Goal: Information Seeking & Learning: Compare options

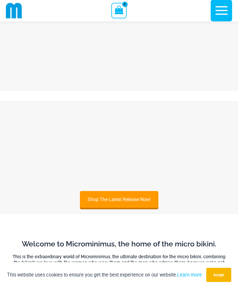
scroll to position [30, 0]
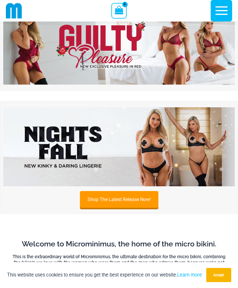
click at [146, 200] on link "Shop The Latest Release Now!" at bounding box center [119, 199] width 79 height 17
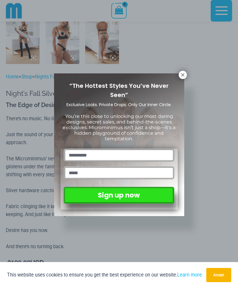
scroll to position [430, 0]
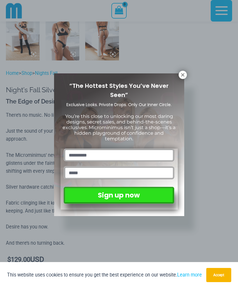
click at [182, 77] on icon at bounding box center [182, 74] width 5 height 5
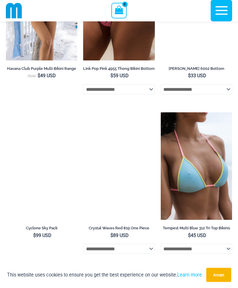
scroll to position [2479, 0]
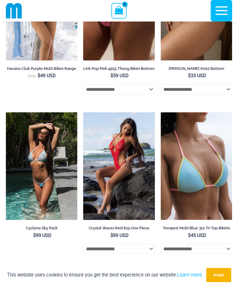
click at [83, 112] on img at bounding box center [83, 112] width 0 height 0
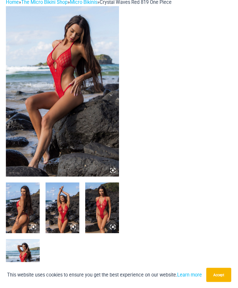
scroll to position [36, 0]
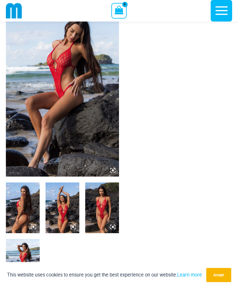
click at [29, 163] on img at bounding box center [62, 91] width 113 height 170
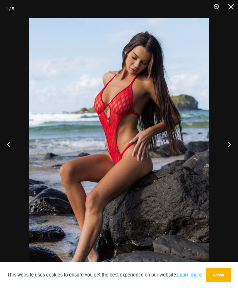
click at [229, 154] on button "Next" at bounding box center [227, 143] width 22 height 29
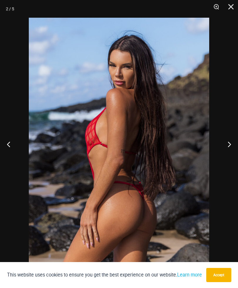
click at [228, 156] on button "Next" at bounding box center [227, 143] width 22 height 29
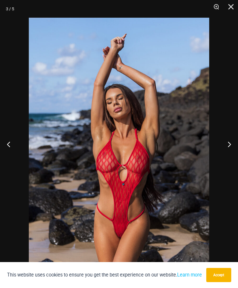
click at [226, 159] on button "Next" at bounding box center [227, 143] width 22 height 29
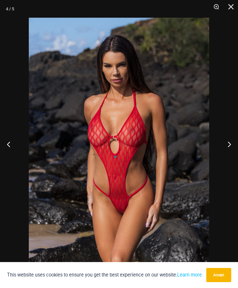
click at [226, 157] on button "Next" at bounding box center [227, 143] width 22 height 29
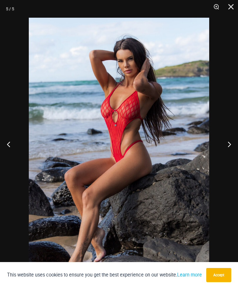
click at [225, 157] on button "Next" at bounding box center [227, 143] width 22 height 29
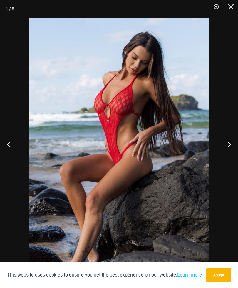
click at [225, 158] on button "Next" at bounding box center [227, 143] width 22 height 29
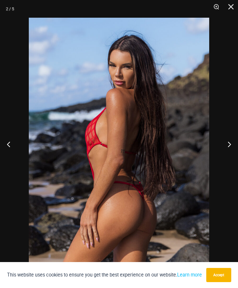
click at [224, 158] on button "Next" at bounding box center [227, 143] width 22 height 29
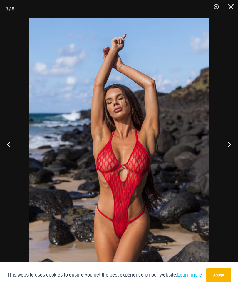
click at [225, 158] on button "Next" at bounding box center [227, 143] width 22 height 29
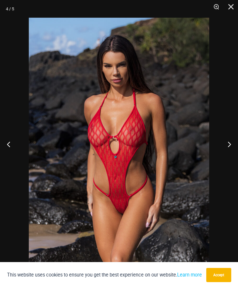
click at [234, 10] on button "Close" at bounding box center [229, 9] width 15 height 18
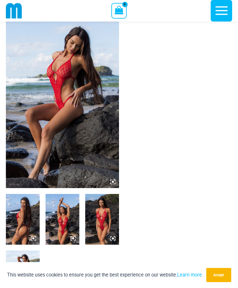
scroll to position [0, 0]
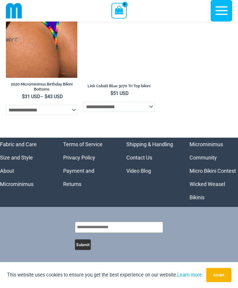
scroll to position [2960, 0]
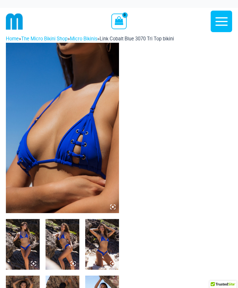
click at [37, 150] on img at bounding box center [62, 128] width 113 height 170
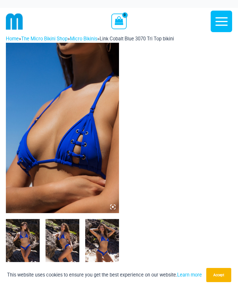
click at [46, 157] on img at bounding box center [62, 128] width 113 height 170
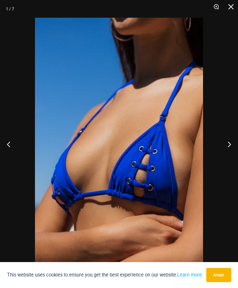
click at [228, 143] on button "Next" at bounding box center [227, 143] width 22 height 29
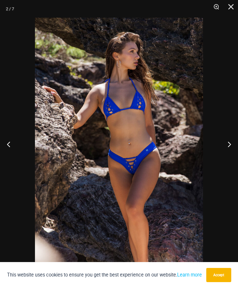
click at [228, 144] on button "Next" at bounding box center [227, 143] width 22 height 29
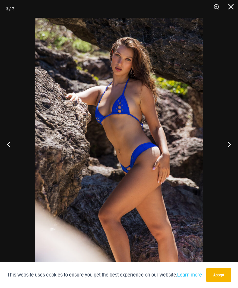
click at [229, 144] on button "Next" at bounding box center [227, 143] width 22 height 29
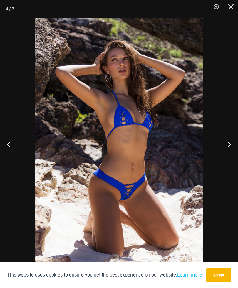
click at [228, 144] on button "Next" at bounding box center [227, 143] width 22 height 29
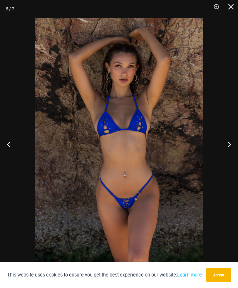
click at [228, 144] on button "Next" at bounding box center [227, 143] width 22 height 29
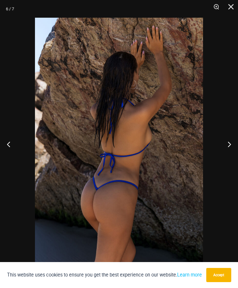
click at [229, 143] on button "Next" at bounding box center [227, 143] width 22 height 29
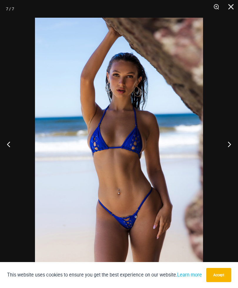
click at [229, 143] on button "Next" at bounding box center [227, 143] width 22 height 29
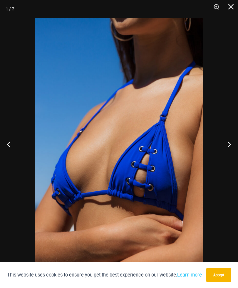
click at [228, 143] on button "Next" at bounding box center [227, 143] width 22 height 29
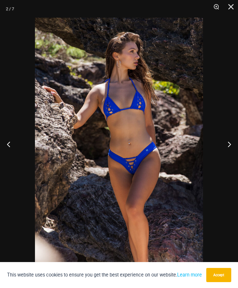
click at [229, 142] on button "Next" at bounding box center [227, 143] width 22 height 29
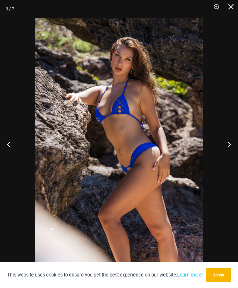
click at [228, 142] on button "Next" at bounding box center [227, 143] width 22 height 29
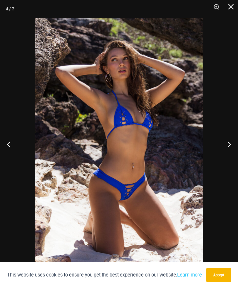
click at [228, 143] on button "Next" at bounding box center [227, 143] width 22 height 29
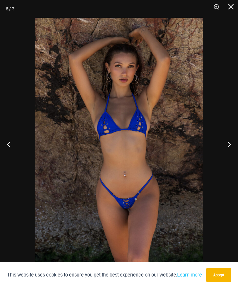
click at [228, 143] on button "Next" at bounding box center [227, 143] width 22 height 29
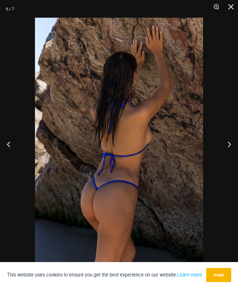
click at [229, 142] on button "Next" at bounding box center [227, 143] width 22 height 29
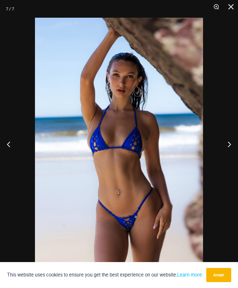
click at [233, 10] on button "Close" at bounding box center [229, 9] width 15 height 18
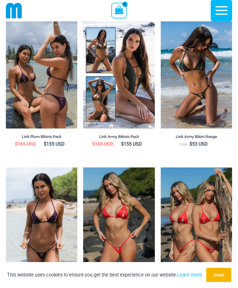
scroll to position [839, 0]
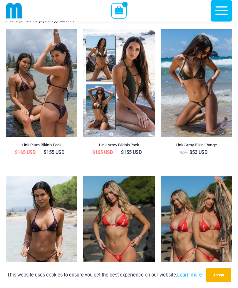
click at [6, 29] on img at bounding box center [6, 29] width 0 height 0
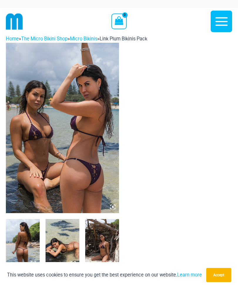
click at [110, 209] on icon at bounding box center [112, 206] width 5 height 5
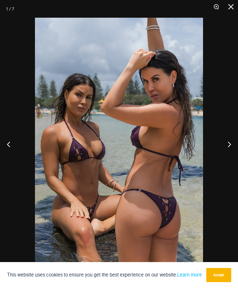
click at [229, 144] on button "Next" at bounding box center [227, 143] width 22 height 29
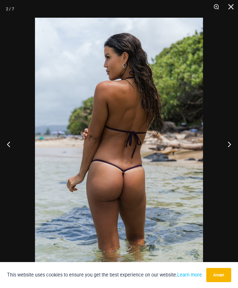
click at [227, 146] on button "Next" at bounding box center [227, 143] width 22 height 29
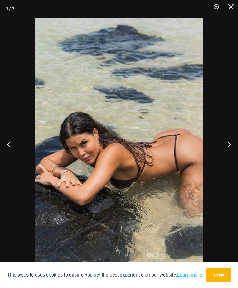
click at [227, 145] on button "Next" at bounding box center [227, 143] width 22 height 29
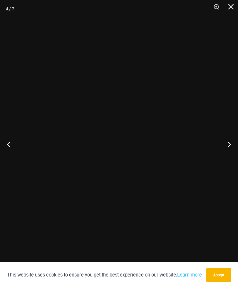
click at [228, 145] on button "Next" at bounding box center [227, 143] width 22 height 29
click at [230, 144] on button "Next" at bounding box center [227, 143] width 22 height 29
click at [10, 142] on button "Previous" at bounding box center [11, 143] width 22 height 29
click at [10, 143] on button "Previous" at bounding box center [11, 143] width 22 height 29
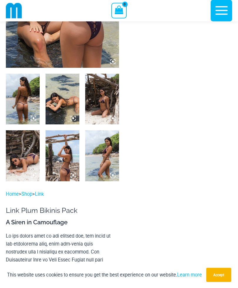
scroll to position [141, 0]
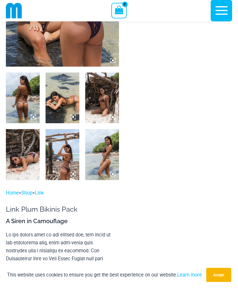
click at [18, 163] on img at bounding box center [23, 154] width 34 height 51
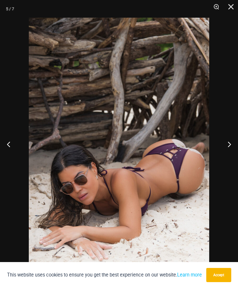
click at [226, 156] on button "Next" at bounding box center [227, 143] width 22 height 29
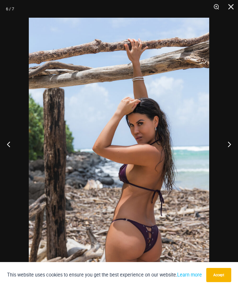
click at [10, 154] on button "Previous" at bounding box center [11, 143] width 22 height 29
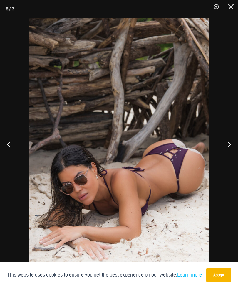
click at [224, 159] on button "Next" at bounding box center [227, 143] width 22 height 29
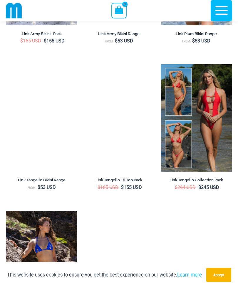
scroll to position [1923, 0]
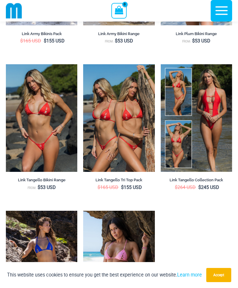
click at [161, 64] on img at bounding box center [161, 64] width 0 height 0
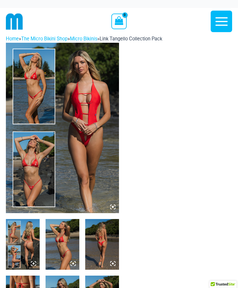
click at [110, 204] on img at bounding box center [62, 128] width 113 height 170
click at [112, 205] on icon at bounding box center [111, 205] width 1 height 1
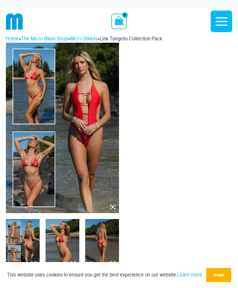
click at [73, 167] on img at bounding box center [62, 128] width 113 height 170
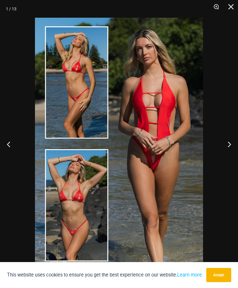
click at [228, 144] on button "Next" at bounding box center [227, 143] width 22 height 29
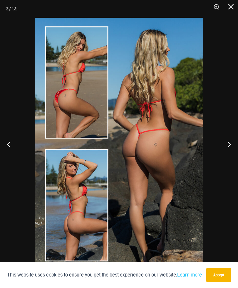
click at [228, 142] on button "Next" at bounding box center [227, 143] width 22 height 29
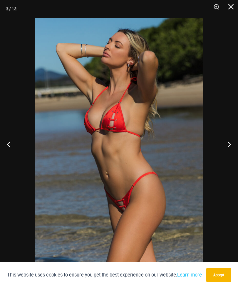
click at [228, 142] on button "Next" at bounding box center [227, 143] width 22 height 29
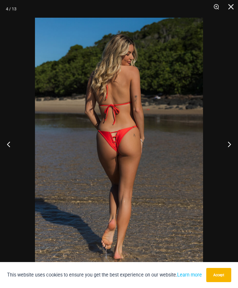
click at [227, 140] on button "Next" at bounding box center [227, 143] width 22 height 29
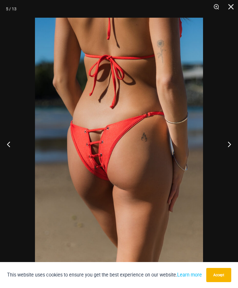
click at [228, 137] on button "Next" at bounding box center [227, 143] width 22 height 29
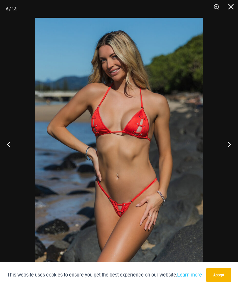
click at [228, 137] on button "Next" at bounding box center [227, 143] width 22 height 29
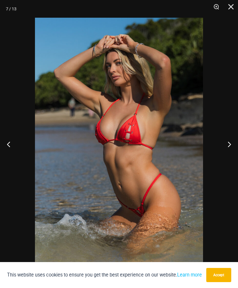
click at [225, 140] on button "Next" at bounding box center [227, 143] width 22 height 29
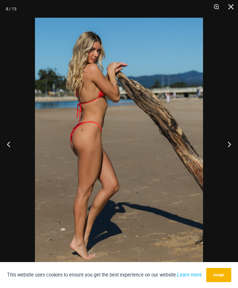
click at [230, 140] on button "Next" at bounding box center [227, 143] width 22 height 29
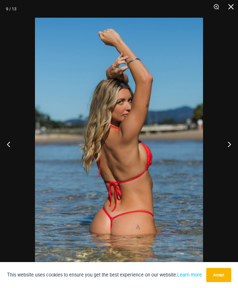
click at [232, 140] on button "Next" at bounding box center [227, 143] width 22 height 29
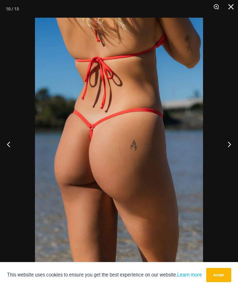
click at [230, 139] on button "Next" at bounding box center [227, 143] width 22 height 29
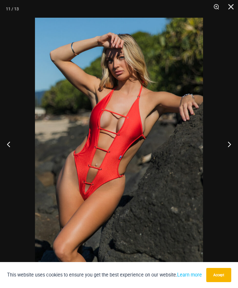
click at [230, 140] on button "Next" at bounding box center [227, 143] width 22 height 29
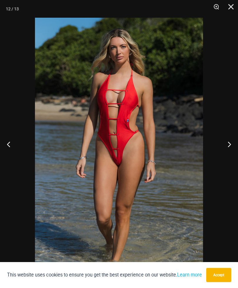
click at [230, 139] on button "Next" at bounding box center [227, 143] width 22 height 29
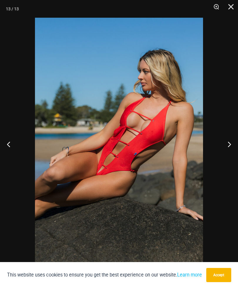
click at [230, 140] on button "Next" at bounding box center [227, 143] width 22 height 29
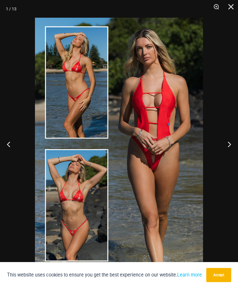
click at [229, 140] on button "Next" at bounding box center [227, 143] width 22 height 29
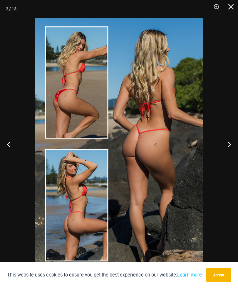
click at [228, 140] on button "Next" at bounding box center [227, 143] width 22 height 29
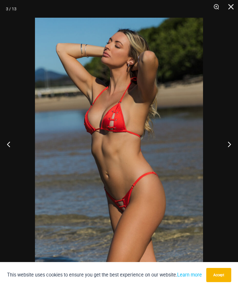
click at [228, 140] on button "Next" at bounding box center [227, 143] width 22 height 29
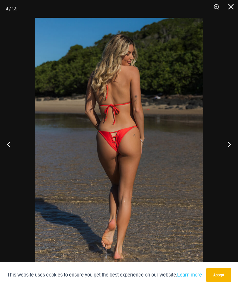
click at [228, 140] on button "Next" at bounding box center [227, 143] width 22 height 29
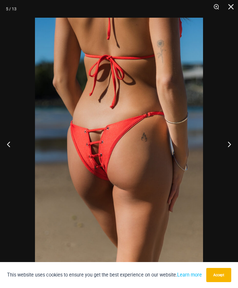
click at [229, 140] on button "Next" at bounding box center [227, 143] width 22 height 29
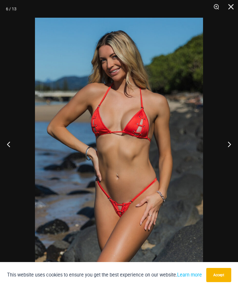
click at [233, 10] on button "Close" at bounding box center [229, 9] width 15 height 18
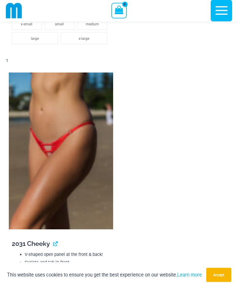
scroll to position [1224, 0]
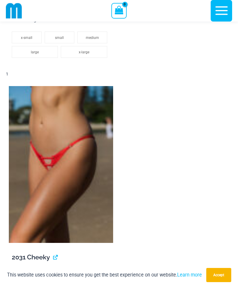
click at [223, 11] on icon "button" at bounding box center [222, 10] width 12 height 9
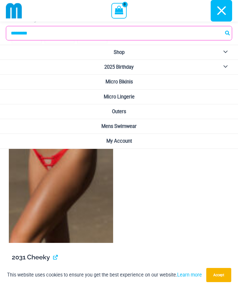
click at [119, 112] on span "Outers" at bounding box center [119, 112] width 14 height 6
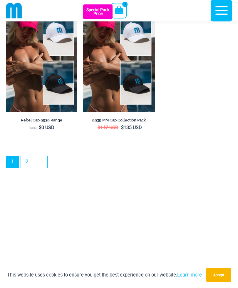
scroll to position [1676, 0]
click at [29, 162] on link "2" at bounding box center [27, 162] width 12 height 12
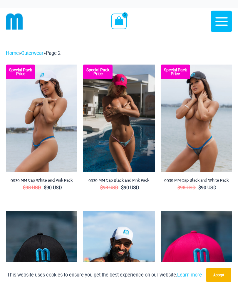
click at [220, 23] on icon "button" at bounding box center [222, 21] width 15 height 15
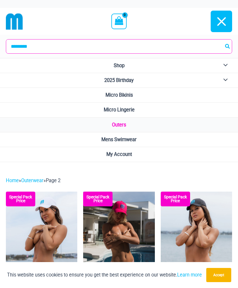
click at [117, 137] on span "Mens Swimwear" at bounding box center [119, 140] width 35 height 6
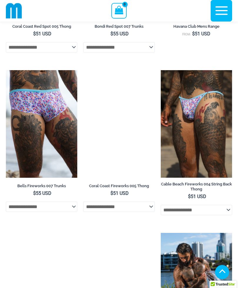
scroll to position [356, 0]
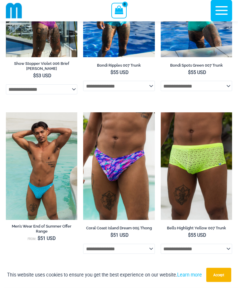
click at [218, 10] on icon "button" at bounding box center [222, 10] width 15 height 15
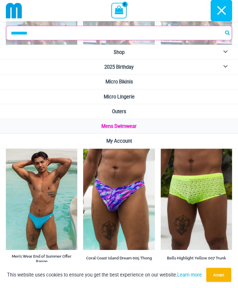
scroll to position [765, 0]
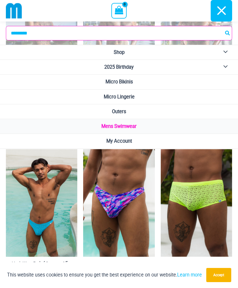
click at [117, 96] on span "Micro Lingerie" at bounding box center [119, 97] width 31 height 6
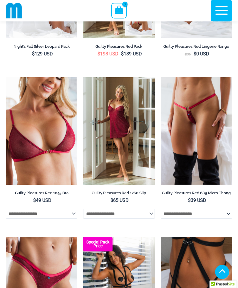
scroll to position [177, 0]
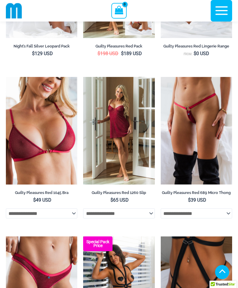
click at [161, 77] on img at bounding box center [161, 77] width 0 height 0
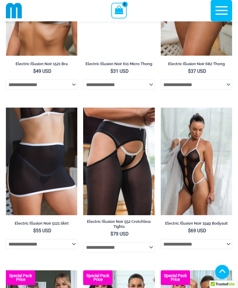
scroll to position [1256, 0]
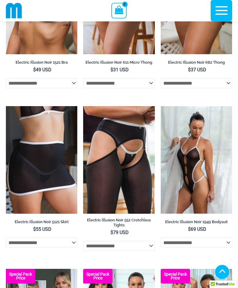
click at [161, 106] on img at bounding box center [161, 106] width 0 height 0
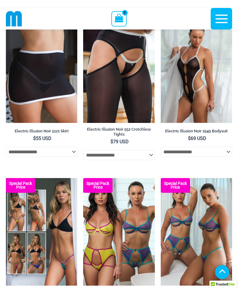
scroll to position [1353, 0]
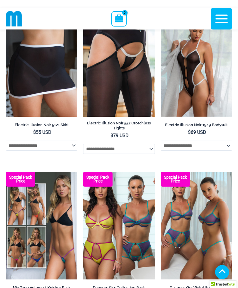
click at [161, 172] on img at bounding box center [161, 172] width 0 height 0
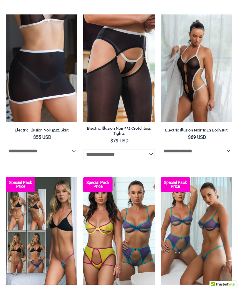
scroll to position [1372, 0]
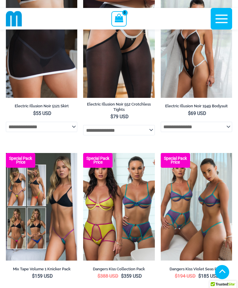
click at [83, 153] on img at bounding box center [83, 153] width 0 height 0
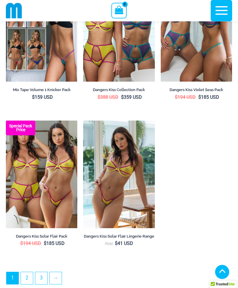
scroll to position [1556, 0]
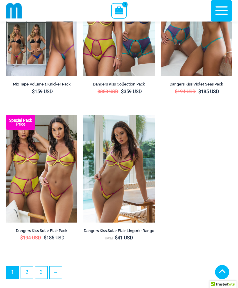
click at [26, 266] on link "2" at bounding box center [27, 272] width 12 height 12
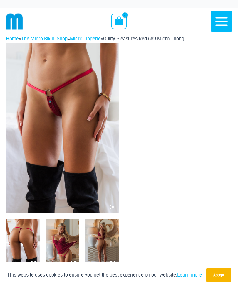
click at [109, 205] on img at bounding box center [62, 128] width 113 height 170
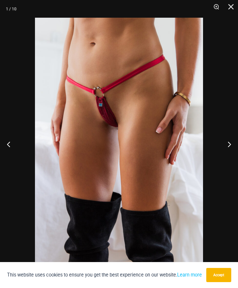
click at [229, 142] on button "Next" at bounding box center [227, 143] width 22 height 29
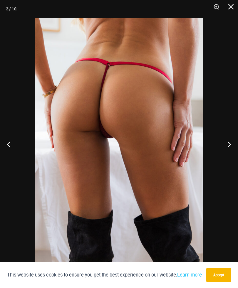
click at [229, 145] on button "Next" at bounding box center [227, 143] width 22 height 29
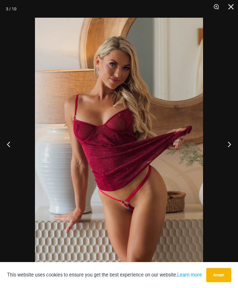
click at [230, 143] on button "Next" at bounding box center [227, 143] width 22 height 29
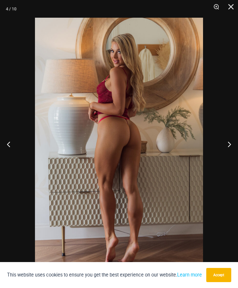
click at [231, 142] on button "Next" at bounding box center [227, 143] width 22 height 29
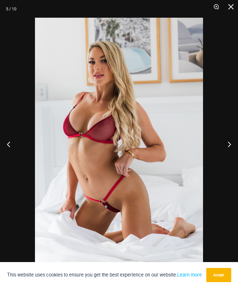
click at [230, 142] on button "Next" at bounding box center [227, 143] width 22 height 29
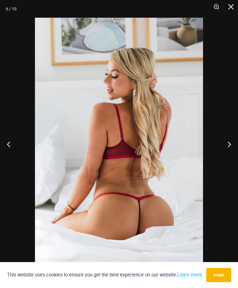
click at [230, 142] on button "Next" at bounding box center [227, 143] width 22 height 29
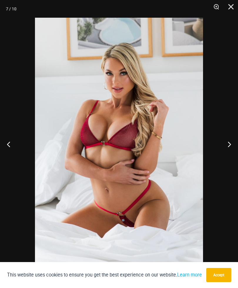
click at [230, 143] on button "Next" at bounding box center [227, 143] width 22 height 29
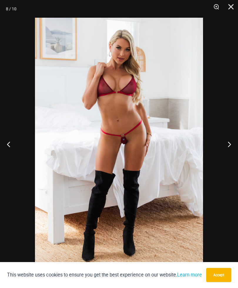
click at [233, 142] on button "Next" at bounding box center [227, 143] width 22 height 29
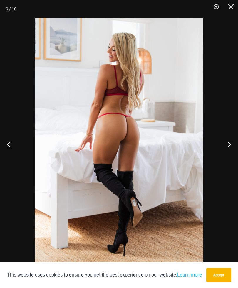
click at [233, 143] on button "Next" at bounding box center [227, 143] width 22 height 29
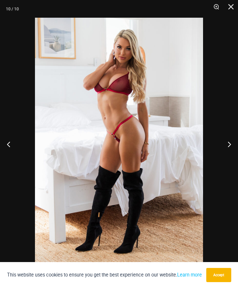
click at [235, 9] on button "Close" at bounding box center [229, 9] width 15 height 18
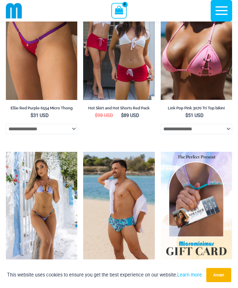
scroll to position [1091, 0]
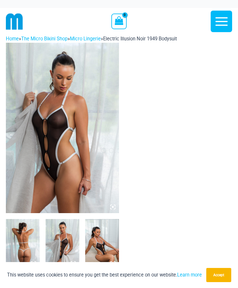
click at [112, 205] on icon at bounding box center [112, 206] width 5 height 5
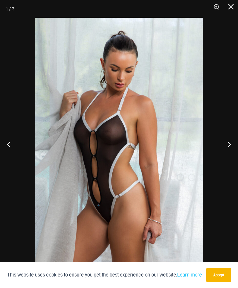
click at [229, 144] on button "Next" at bounding box center [227, 143] width 22 height 29
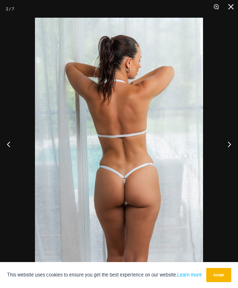
click at [228, 145] on button "Next" at bounding box center [227, 143] width 22 height 29
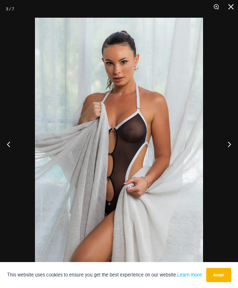
click at [228, 145] on button "Next" at bounding box center [227, 143] width 22 height 29
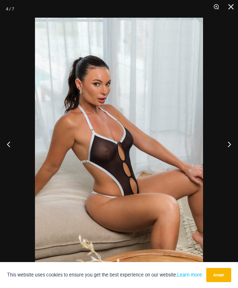
click at [228, 145] on button "Next" at bounding box center [227, 143] width 22 height 29
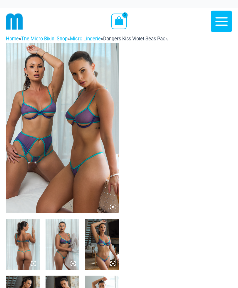
click at [44, 150] on img at bounding box center [62, 128] width 113 height 170
click at [51, 150] on img at bounding box center [62, 128] width 113 height 170
click at [112, 208] on icon at bounding box center [112, 206] width 5 height 5
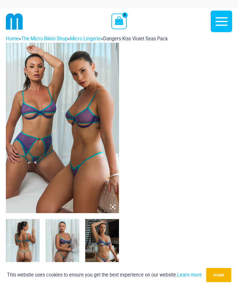
click at [112, 207] on icon at bounding box center [113, 207] width 2 height 2
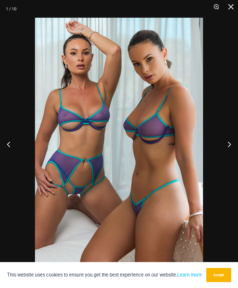
click at [230, 142] on button "Next" at bounding box center [227, 143] width 22 height 29
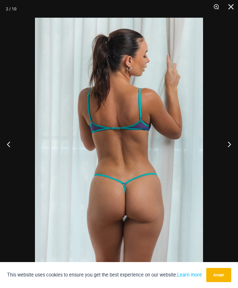
click at [229, 145] on button "Next" at bounding box center [227, 143] width 22 height 29
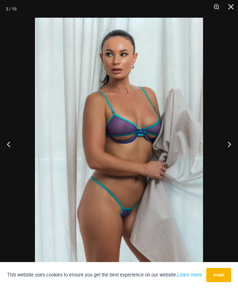
click at [229, 145] on button "Next" at bounding box center [227, 143] width 22 height 29
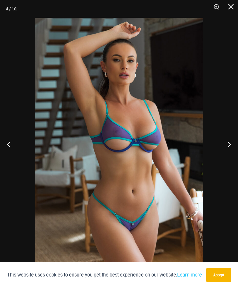
click at [228, 145] on button "Next" at bounding box center [227, 143] width 22 height 29
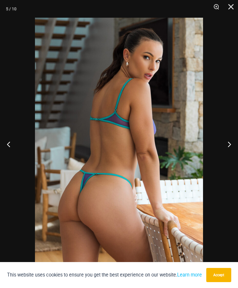
click at [228, 146] on button "Next" at bounding box center [227, 143] width 22 height 29
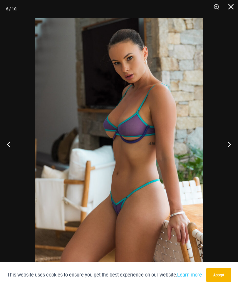
click at [228, 145] on button "Next" at bounding box center [227, 143] width 22 height 29
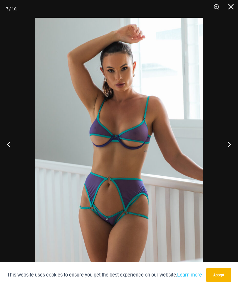
click at [227, 145] on button "Next" at bounding box center [227, 143] width 22 height 29
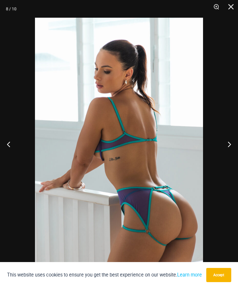
click at [228, 144] on button "Next" at bounding box center [227, 143] width 22 height 29
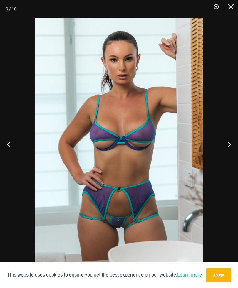
click at [11, 145] on button "Previous" at bounding box center [11, 143] width 22 height 29
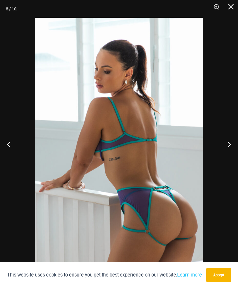
click at [10, 144] on button "Previous" at bounding box center [11, 143] width 22 height 29
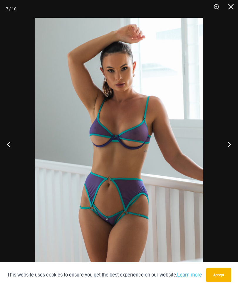
click at [226, 147] on button "Next" at bounding box center [227, 143] width 22 height 29
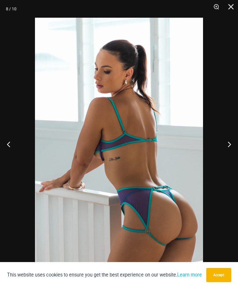
click at [229, 147] on button "Next" at bounding box center [227, 143] width 22 height 29
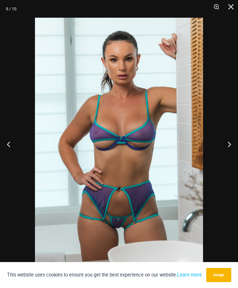
click at [228, 147] on button "Next" at bounding box center [227, 143] width 22 height 29
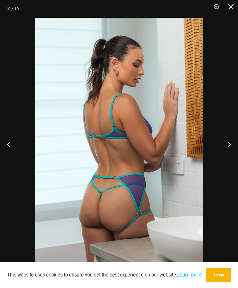
click at [228, 148] on button "Next" at bounding box center [227, 143] width 22 height 29
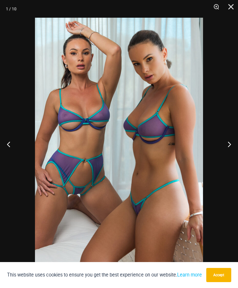
click at [227, 149] on button "Next" at bounding box center [227, 143] width 22 height 29
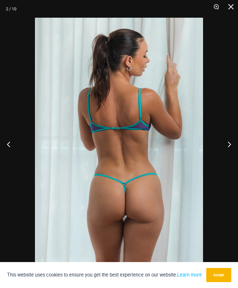
click at [226, 149] on button "Next" at bounding box center [227, 143] width 22 height 29
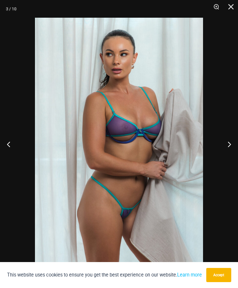
click at [231, 9] on button "Close" at bounding box center [229, 9] width 15 height 18
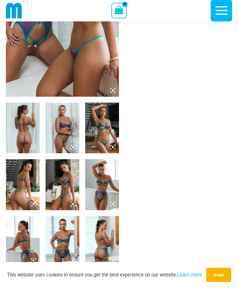
scroll to position [105, 0]
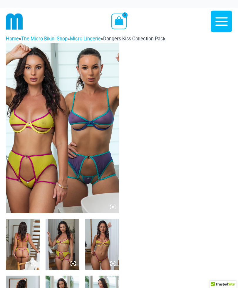
click at [111, 205] on icon at bounding box center [111, 205] width 1 height 1
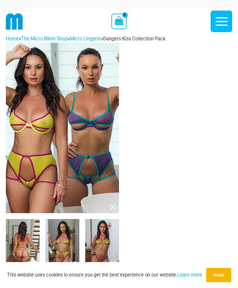
click at [112, 207] on icon at bounding box center [112, 206] width 5 height 5
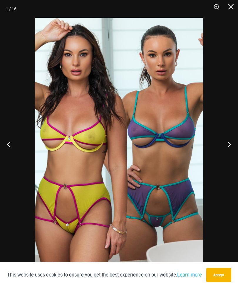
click at [228, 141] on button "Next" at bounding box center [227, 143] width 22 height 29
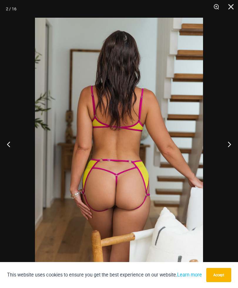
click at [230, 143] on button "Next" at bounding box center [227, 143] width 22 height 29
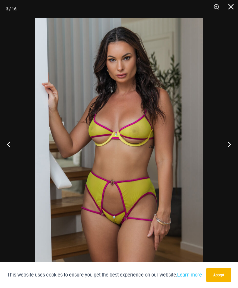
click at [227, 144] on button "Next" at bounding box center [227, 143] width 22 height 29
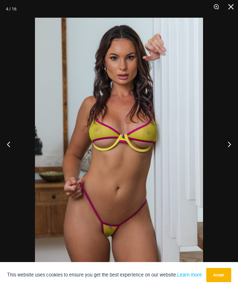
click at [11, 145] on button "Previous" at bounding box center [11, 143] width 22 height 29
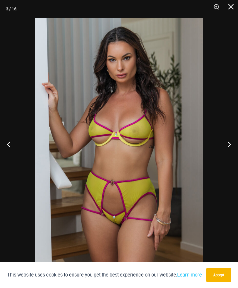
click at [227, 144] on button "Next" at bounding box center [227, 143] width 22 height 29
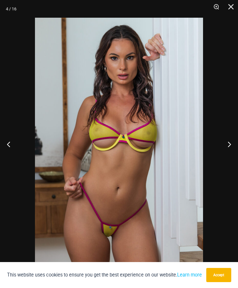
click at [225, 144] on button "Next" at bounding box center [227, 143] width 22 height 29
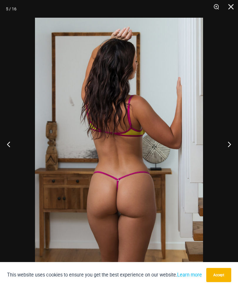
click at [228, 145] on button "Next" at bounding box center [227, 143] width 22 height 29
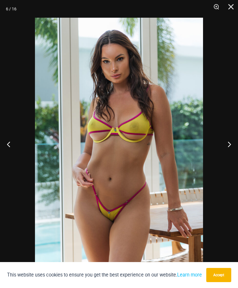
click at [227, 144] on button "Next" at bounding box center [227, 143] width 22 height 29
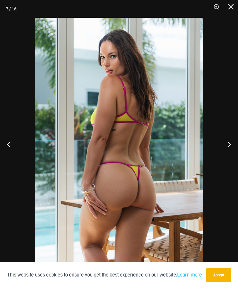
click at [228, 143] on button "Next" at bounding box center [227, 143] width 22 height 29
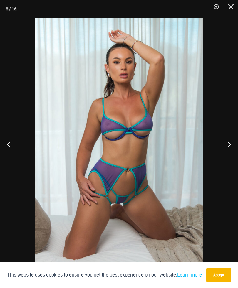
click at [228, 144] on button "Next" at bounding box center [227, 143] width 22 height 29
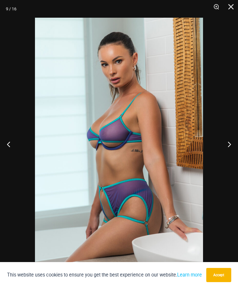
click at [229, 144] on button "Next" at bounding box center [227, 143] width 22 height 29
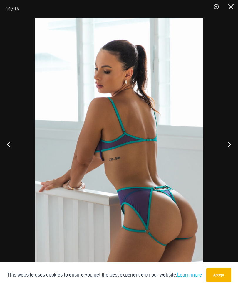
click at [229, 146] on button "Next" at bounding box center [227, 143] width 22 height 29
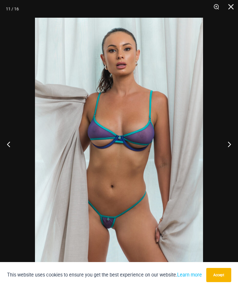
click at [229, 145] on button "Next" at bounding box center [227, 143] width 22 height 29
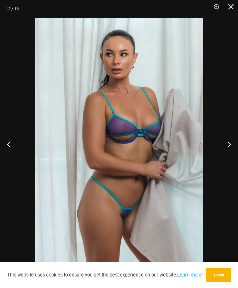
click at [229, 145] on button "Next" at bounding box center [227, 143] width 22 height 29
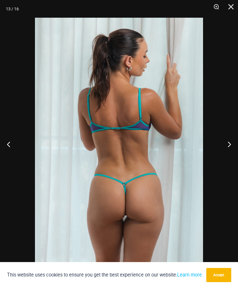
click at [228, 146] on button "Next" at bounding box center [227, 143] width 22 height 29
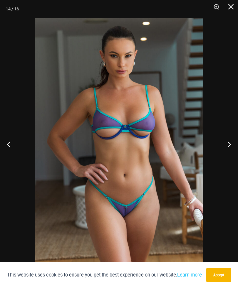
click at [227, 146] on button "Next" at bounding box center [227, 143] width 22 height 29
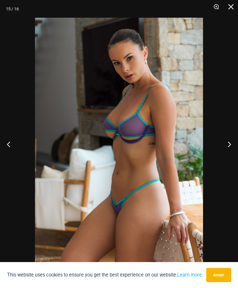
click at [227, 143] on button "Next" at bounding box center [227, 143] width 22 height 29
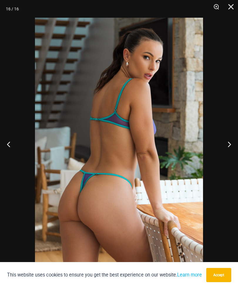
click at [228, 144] on button "Next" at bounding box center [227, 143] width 22 height 29
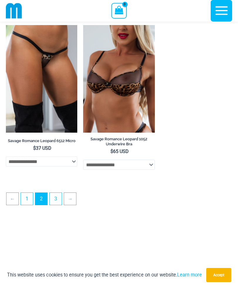
scroll to position [1658, 0]
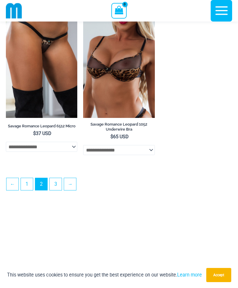
click at [56, 190] on link "3" at bounding box center [56, 184] width 12 height 12
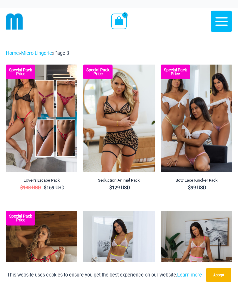
click at [161, 64] on img at bounding box center [161, 64] width 0 height 0
click at [215, 24] on icon "button" at bounding box center [222, 21] width 15 height 15
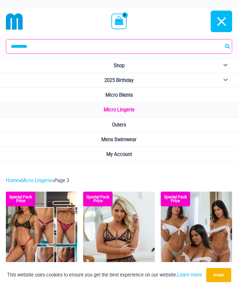
click at [122, 96] on span "Micro Bikinis" at bounding box center [119, 95] width 27 height 6
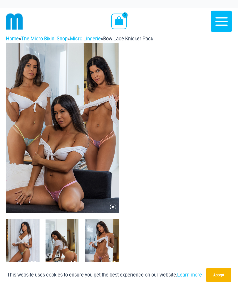
click at [113, 207] on icon at bounding box center [113, 207] width 2 height 2
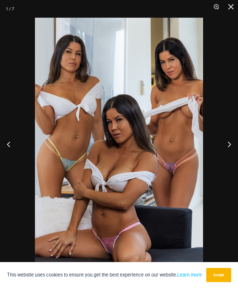
click at [229, 143] on button "Next" at bounding box center [227, 143] width 22 height 29
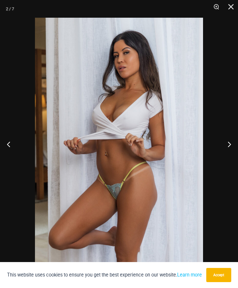
click at [230, 144] on button "Next" at bounding box center [227, 143] width 22 height 29
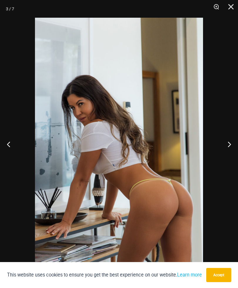
click at [229, 145] on button "Next" at bounding box center [227, 143] width 22 height 29
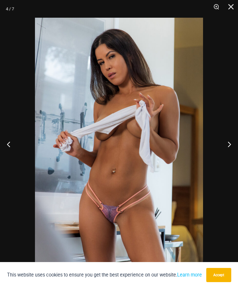
click at [229, 144] on button "Next" at bounding box center [227, 143] width 22 height 29
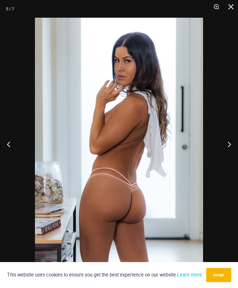
click at [229, 144] on button "Next" at bounding box center [227, 143] width 22 height 29
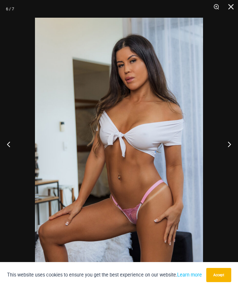
click at [229, 145] on button "Next" at bounding box center [227, 143] width 22 height 29
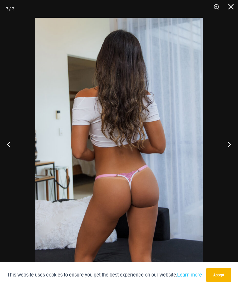
click at [229, 144] on button "Next" at bounding box center [227, 143] width 22 height 29
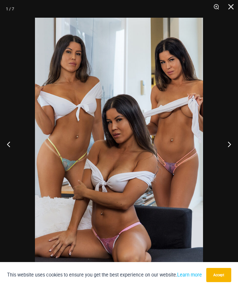
click at [229, 144] on button "Next" at bounding box center [227, 143] width 22 height 29
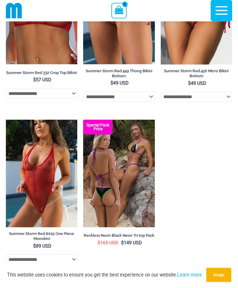
scroll to position [1688, 0]
click at [83, 120] on img at bounding box center [83, 120] width 0 height 0
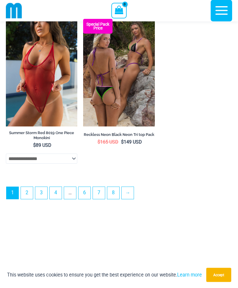
scroll to position [1788, 0]
click at [6, 19] on img at bounding box center [6, 19] width 0 height 0
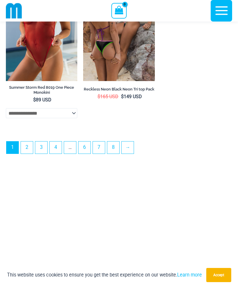
scroll to position [1859, 0]
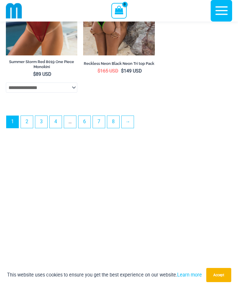
click at [115, 128] on link "8" at bounding box center [113, 122] width 12 height 12
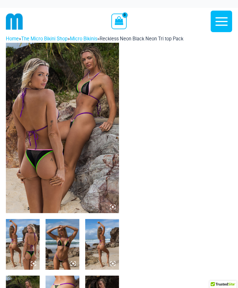
click at [112, 206] on icon at bounding box center [112, 206] width 5 height 5
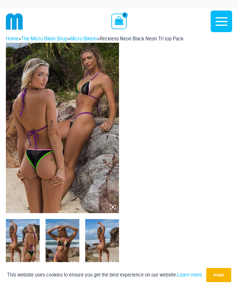
click at [113, 207] on icon at bounding box center [113, 207] width 2 height 2
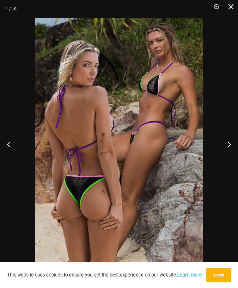
click at [228, 142] on button "Next" at bounding box center [227, 143] width 22 height 29
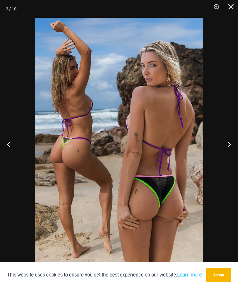
click at [230, 144] on button "Next" at bounding box center [227, 143] width 22 height 29
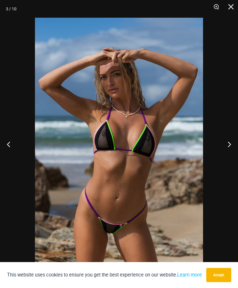
click at [229, 145] on button "Next" at bounding box center [227, 143] width 22 height 29
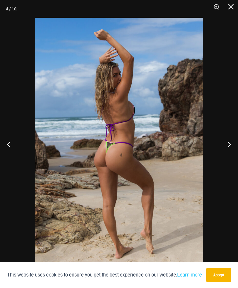
click at [228, 147] on button "Next" at bounding box center [227, 143] width 22 height 29
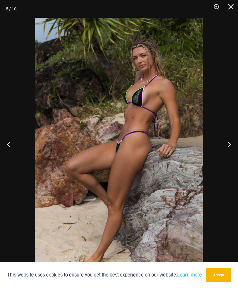
click at [228, 147] on button "Next" at bounding box center [227, 143] width 22 height 29
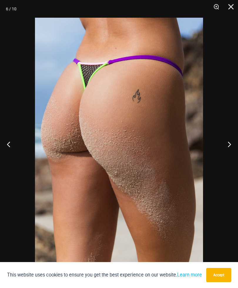
click at [228, 146] on button "Next" at bounding box center [227, 143] width 22 height 29
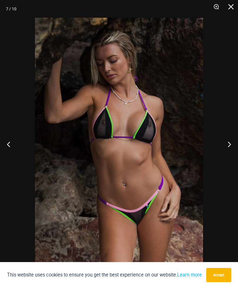
click at [228, 147] on button "Next" at bounding box center [227, 143] width 22 height 29
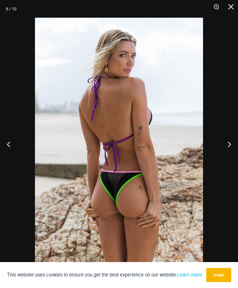
click at [229, 146] on button "Next" at bounding box center [227, 143] width 22 height 29
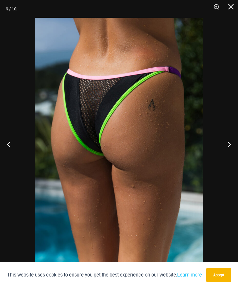
click at [229, 145] on button "Next" at bounding box center [227, 143] width 22 height 29
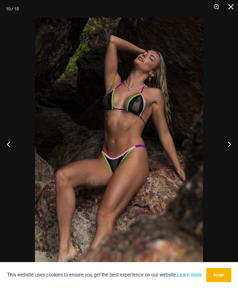
click at [228, 145] on button "Next" at bounding box center [227, 143] width 22 height 29
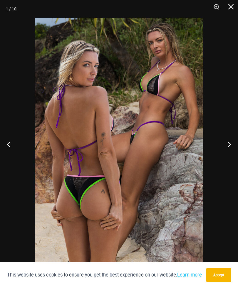
click at [228, 145] on button "Next" at bounding box center [227, 143] width 22 height 29
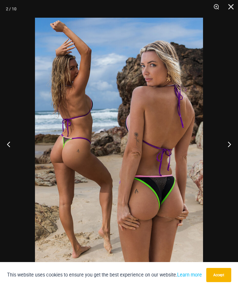
click at [229, 144] on button "Next" at bounding box center [227, 143] width 22 height 29
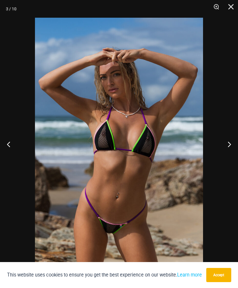
click at [228, 145] on button "Next" at bounding box center [227, 143] width 22 height 29
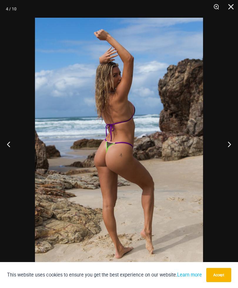
click at [231, 10] on button "Close" at bounding box center [229, 9] width 15 height 18
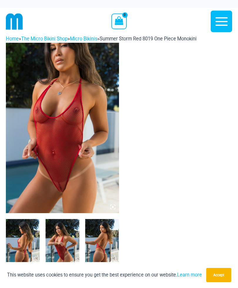
click at [112, 205] on icon at bounding box center [112, 206] width 5 height 5
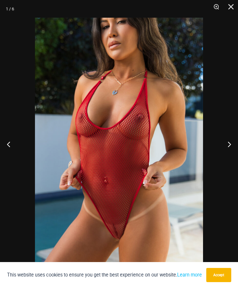
click at [228, 145] on button "Next" at bounding box center [227, 143] width 22 height 29
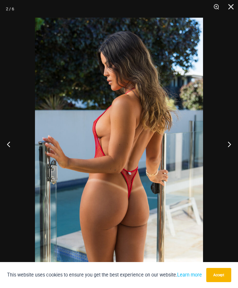
click at [229, 144] on button "Next" at bounding box center [227, 143] width 22 height 29
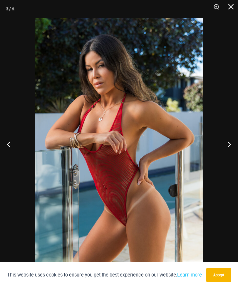
click at [230, 144] on button "Next" at bounding box center [227, 143] width 22 height 29
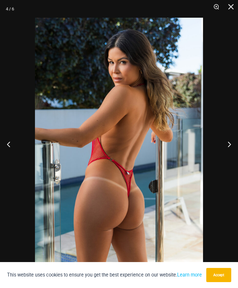
click at [230, 144] on button "Next" at bounding box center [227, 143] width 22 height 29
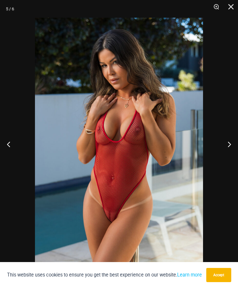
click at [230, 143] on button "Next" at bounding box center [227, 143] width 22 height 29
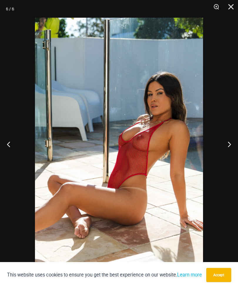
click at [232, 143] on button "Next" at bounding box center [227, 143] width 22 height 29
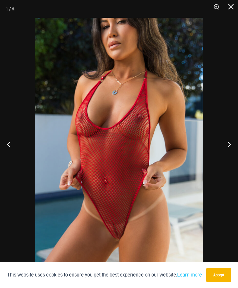
click at [230, 143] on button "Next" at bounding box center [227, 143] width 22 height 29
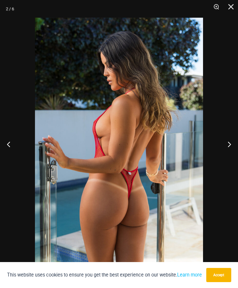
click at [230, 142] on button "Next" at bounding box center [227, 143] width 22 height 29
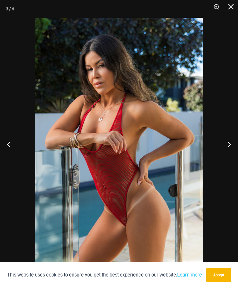
click at [230, 142] on button "Next" at bounding box center [227, 143] width 22 height 29
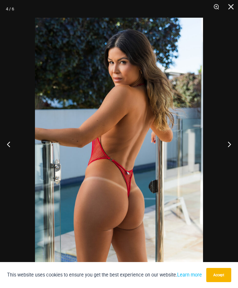
click at [229, 143] on button "Next" at bounding box center [227, 143] width 22 height 29
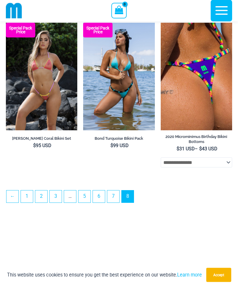
scroll to position [1008, 0]
click at [114, 202] on link "7" at bounding box center [113, 196] width 12 height 12
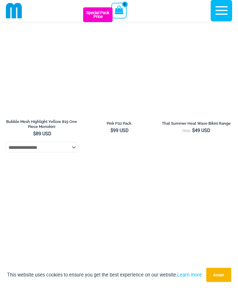
scroll to position [702, 0]
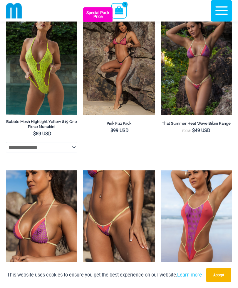
click at [6, 7] on img at bounding box center [6, 7] width 0 height 0
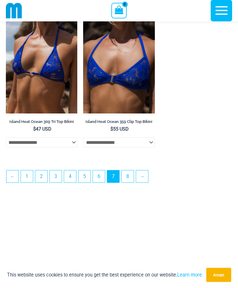
scroll to position [1655, 0]
click at [99, 182] on link "6" at bounding box center [99, 176] width 12 height 12
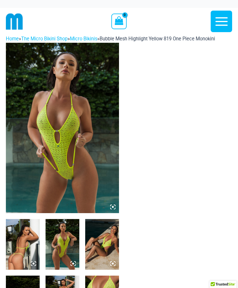
click at [46, 130] on img at bounding box center [62, 128] width 113 height 170
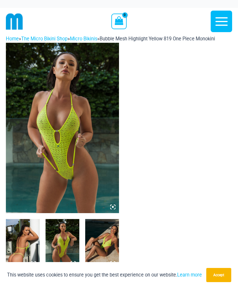
click at [112, 208] on icon at bounding box center [112, 206] width 5 height 5
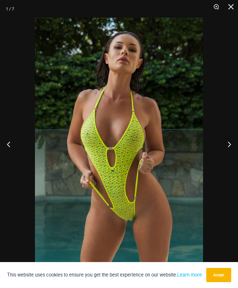
click at [229, 145] on button "Next" at bounding box center [227, 143] width 22 height 29
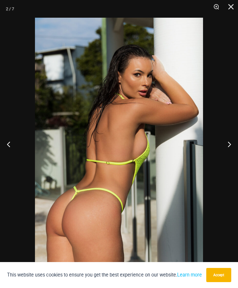
click at [229, 146] on button "Next" at bounding box center [227, 143] width 22 height 29
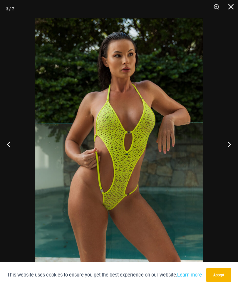
click at [229, 146] on button "Next" at bounding box center [227, 143] width 22 height 29
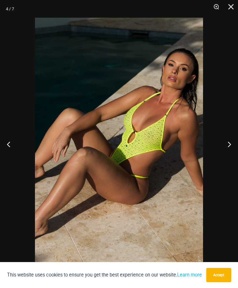
click at [229, 146] on button "Next" at bounding box center [227, 143] width 22 height 29
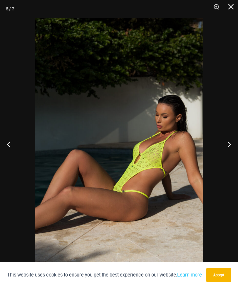
click at [229, 146] on button "Next" at bounding box center [227, 143] width 22 height 29
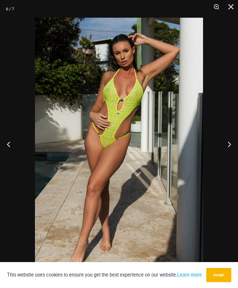
click at [229, 146] on button "Next" at bounding box center [227, 143] width 22 height 29
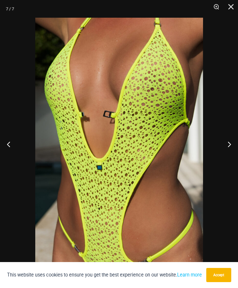
click at [229, 146] on button "Next" at bounding box center [227, 143] width 22 height 29
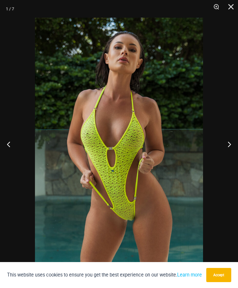
click at [229, 146] on button "Next" at bounding box center [227, 143] width 22 height 29
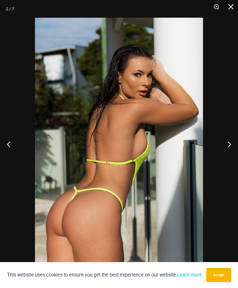
click at [229, 145] on button "Next" at bounding box center [227, 143] width 22 height 29
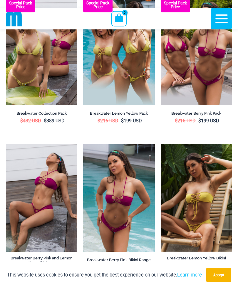
scroll to position [62, 0]
click at [161, 144] on img at bounding box center [161, 144] width 0 height 0
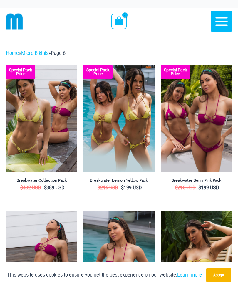
scroll to position [81, 0]
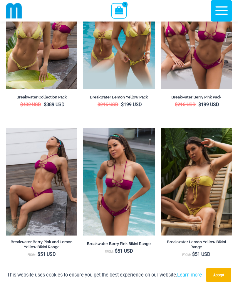
click at [6, 128] on img at bounding box center [6, 128] width 0 height 0
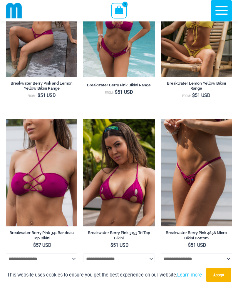
scroll to position [261, 0]
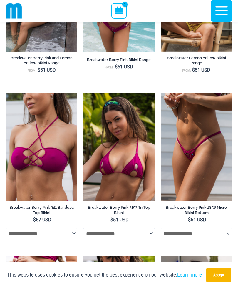
click at [83, 93] on img at bounding box center [83, 93] width 0 height 0
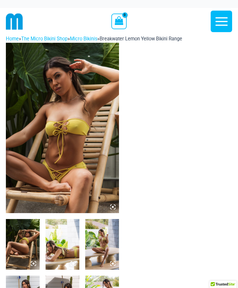
click at [113, 205] on icon at bounding box center [112, 206] width 5 height 5
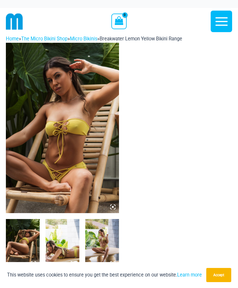
click at [113, 204] on icon at bounding box center [112, 206] width 5 height 5
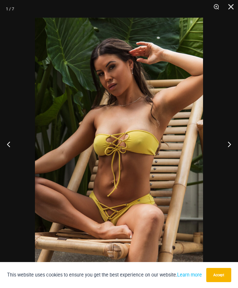
click at [229, 146] on button "Next" at bounding box center [227, 143] width 22 height 29
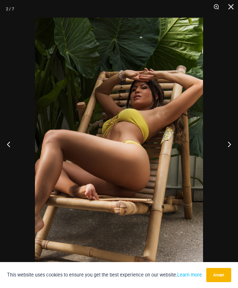
click at [229, 147] on button "Next" at bounding box center [227, 143] width 22 height 29
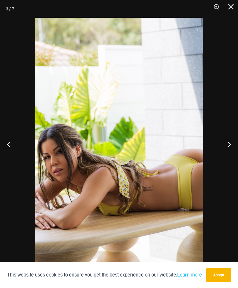
click at [228, 147] on button "Next" at bounding box center [227, 143] width 22 height 29
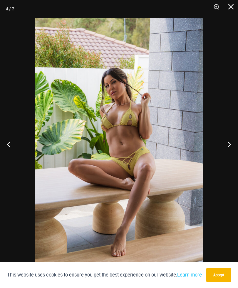
click at [228, 147] on button "Next" at bounding box center [227, 143] width 22 height 29
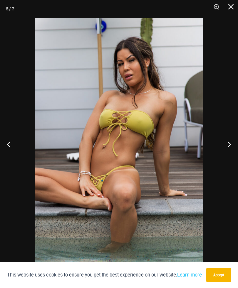
click at [227, 147] on button "Next" at bounding box center [227, 143] width 22 height 29
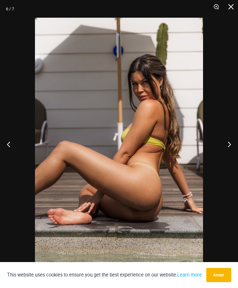
click at [227, 147] on button "Next" at bounding box center [227, 143] width 22 height 29
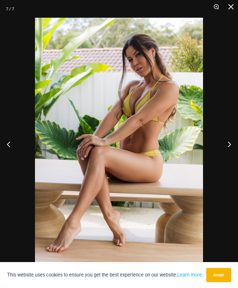
click at [227, 146] on button "Next" at bounding box center [227, 143] width 22 height 29
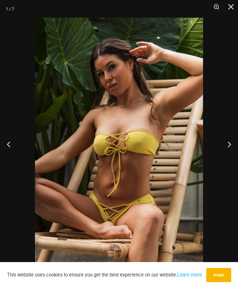
click at [227, 146] on button "Next" at bounding box center [227, 143] width 22 height 29
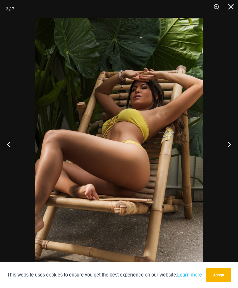
click at [227, 147] on button "Next" at bounding box center [227, 143] width 22 height 29
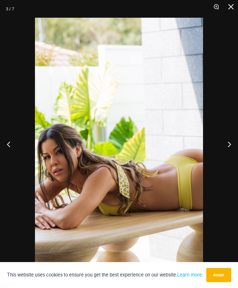
click at [226, 146] on button "Next" at bounding box center [227, 143] width 22 height 29
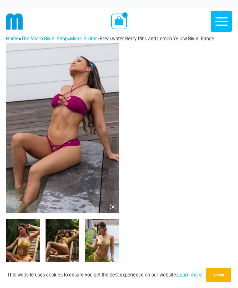
click at [111, 208] on icon at bounding box center [111, 208] width 1 height 1
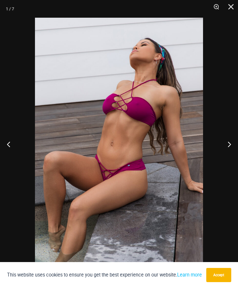
click at [229, 145] on button "Next" at bounding box center [227, 143] width 22 height 29
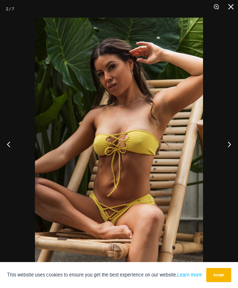
click at [228, 146] on button "Next" at bounding box center [227, 143] width 22 height 29
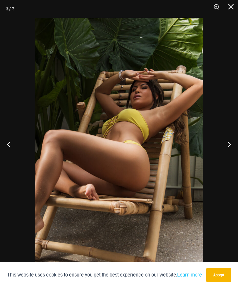
click at [228, 146] on button "Next" at bounding box center [227, 143] width 22 height 29
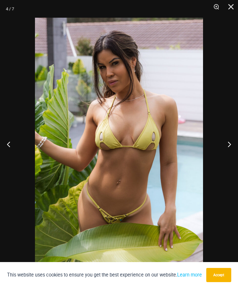
click at [228, 146] on button "Next" at bounding box center [227, 143] width 22 height 29
click at [227, 146] on button "Next" at bounding box center [227, 143] width 22 height 29
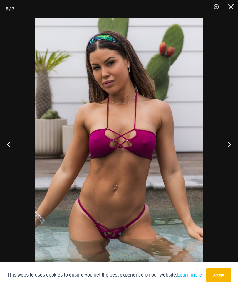
click at [225, 147] on button "Next" at bounding box center [227, 143] width 22 height 29
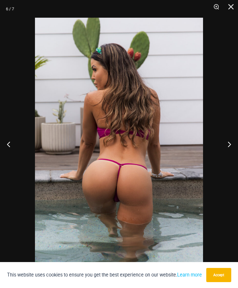
click at [226, 147] on button "Next" at bounding box center [227, 143] width 22 height 29
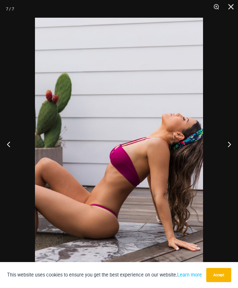
click at [226, 146] on button "Next" at bounding box center [227, 143] width 22 height 29
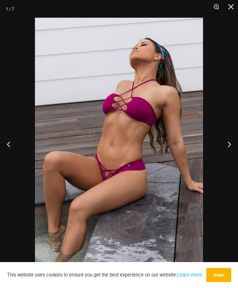
click at [226, 146] on button "Next" at bounding box center [227, 143] width 22 height 29
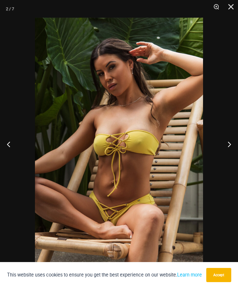
click at [226, 146] on button "Next" at bounding box center [227, 143] width 22 height 29
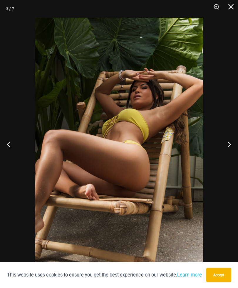
click at [227, 144] on button "Next" at bounding box center [227, 143] width 22 height 29
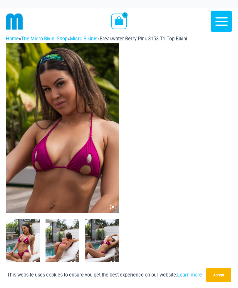
click at [112, 207] on icon at bounding box center [112, 206] width 5 height 5
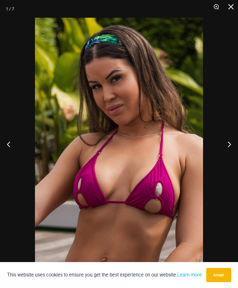
click at [228, 147] on button "Next" at bounding box center [227, 143] width 22 height 29
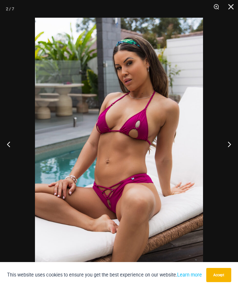
click at [229, 145] on button "Next" at bounding box center [227, 143] width 22 height 29
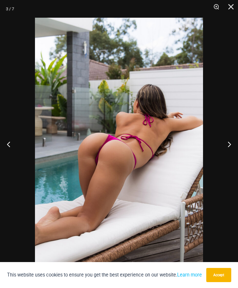
click at [229, 146] on button "Next" at bounding box center [227, 143] width 22 height 29
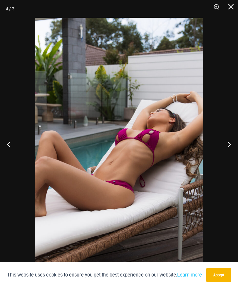
click at [229, 146] on button "Next" at bounding box center [227, 143] width 22 height 29
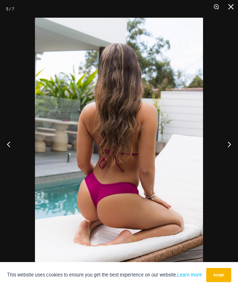
click at [229, 146] on button "Next" at bounding box center [227, 143] width 22 height 29
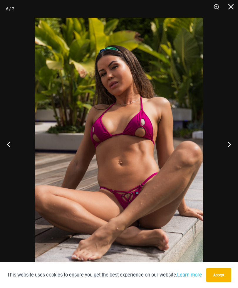
click at [228, 145] on button "Next" at bounding box center [227, 143] width 22 height 29
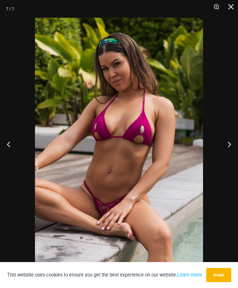
click at [228, 146] on button "Next" at bounding box center [227, 143] width 22 height 29
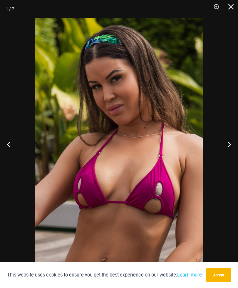
click at [228, 146] on button "Next" at bounding box center [227, 143] width 22 height 29
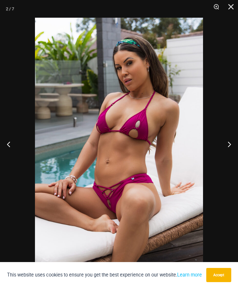
click at [227, 146] on button "Next" at bounding box center [227, 143] width 22 height 29
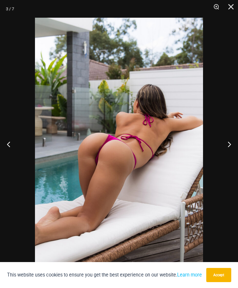
click at [227, 146] on button "Next" at bounding box center [227, 143] width 22 height 29
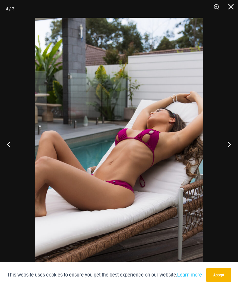
click at [228, 145] on button "Next" at bounding box center [227, 143] width 22 height 29
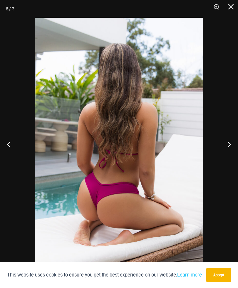
click at [235, 9] on button "Close" at bounding box center [229, 9] width 15 height 18
